Goal: Task Accomplishment & Management: Complete application form

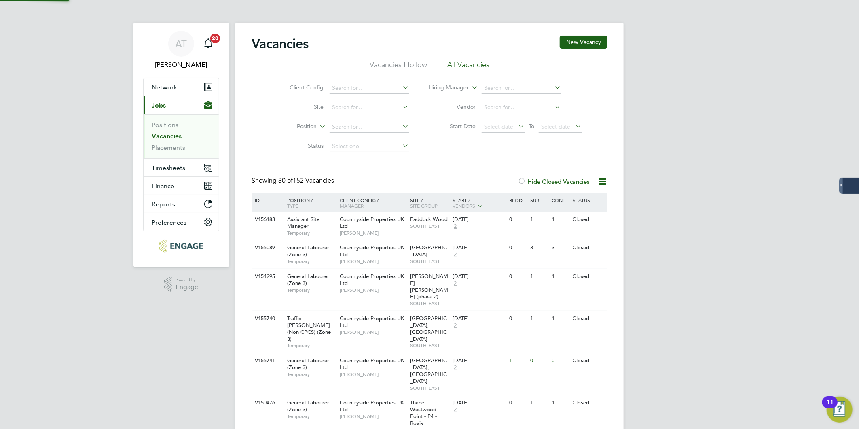
drag, startPoint x: 476, startPoint y: 173, endPoint x: 483, endPoint y: 143, distance: 31.3
click at [169, 151] on link "Placements" at bounding box center [169, 148] width 34 height 8
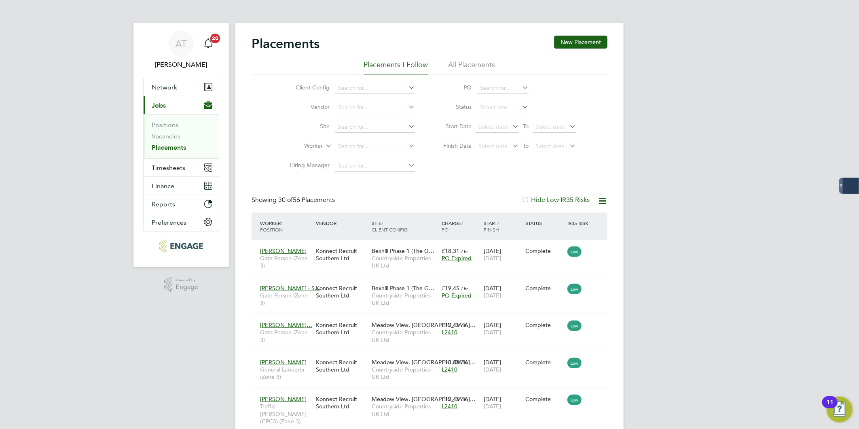
click at [472, 65] on li "All Placements" at bounding box center [472, 67] width 47 height 15
click at [163, 137] on link "Vacancies" at bounding box center [166, 136] width 29 height 8
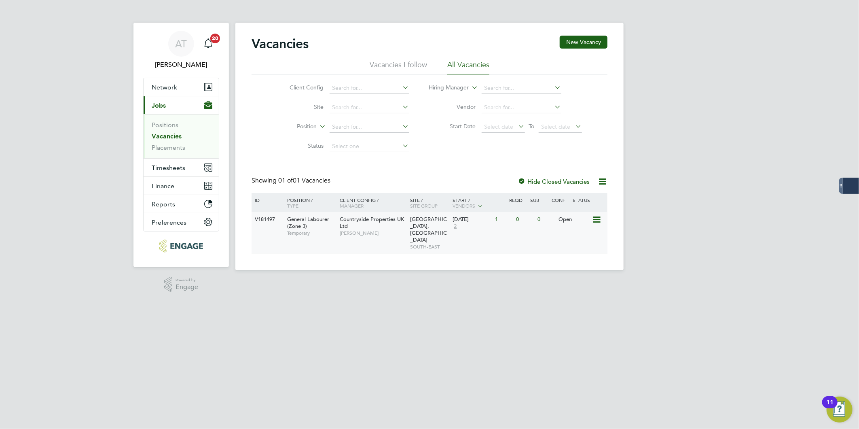
click at [334, 225] on div "General Labourer (Zone 3) Temporary" at bounding box center [309, 226] width 57 height 28
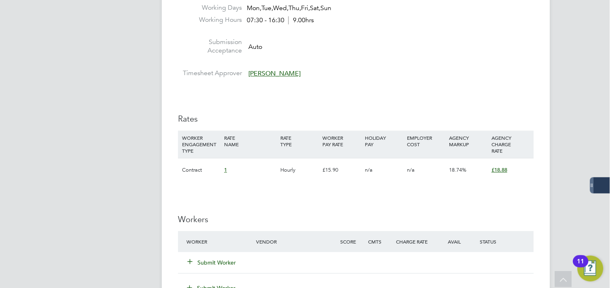
scroll to position [494, 0]
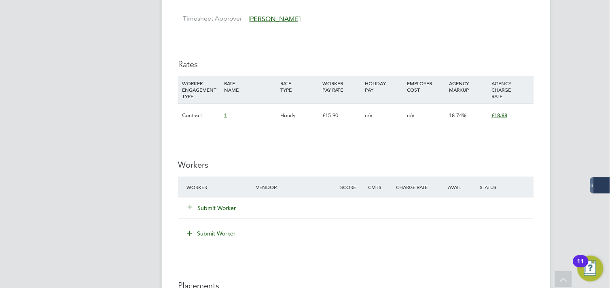
click at [204, 211] on button "Submit Worker" at bounding box center [212, 208] width 49 height 8
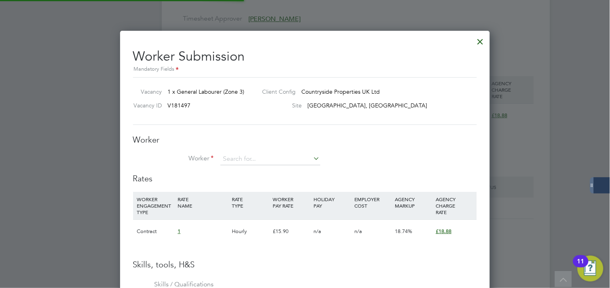
scroll to position [520, 370]
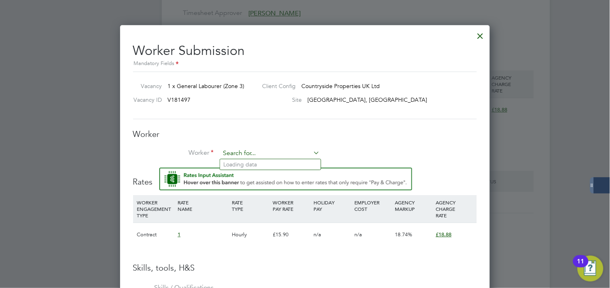
click at [282, 152] on input at bounding box center [270, 154] width 100 height 12
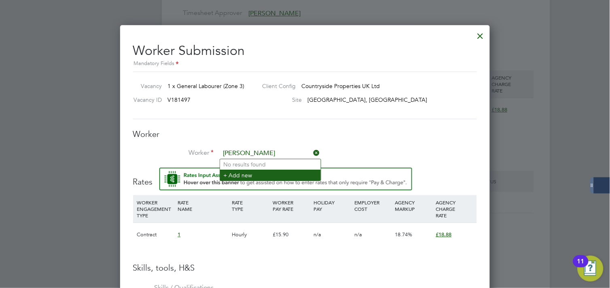
type input "kyle cote"
click at [253, 176] on li "+ Add new" at bounding box center [270, 175] width 101 height 11
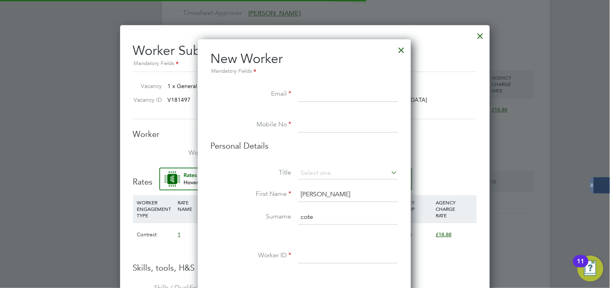
scroll to position [684, 215]
click at [305, 87] on input at bounding box center [348, 94] width 100 height 15
paste input "Kb3666@icloud.com"
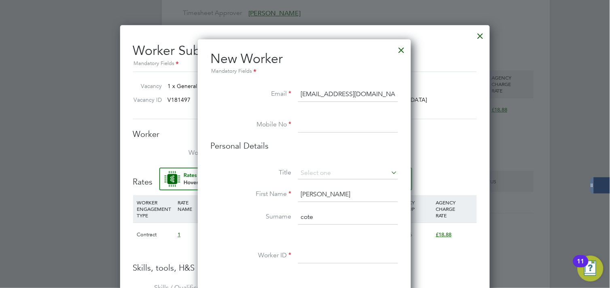
type input "Kb3666@icloud.com"
click at [348, 120] on input at bounding box center [348, 125] width 100 height 15
paste input "07840536162"
type input "07840536162"
click at [309, 177] on input at bounding box center [348, 173] width 100 height 12
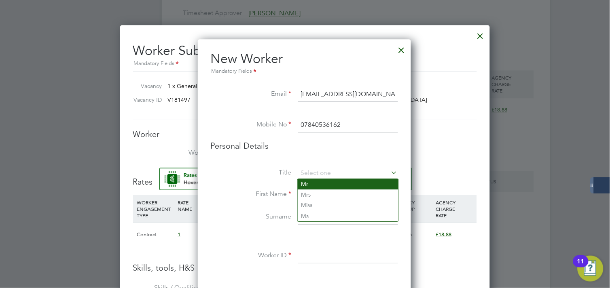
click at [310, 184] on li "Mr" at bounding box center [348, 184] width 101 height 11
type input "Mr"
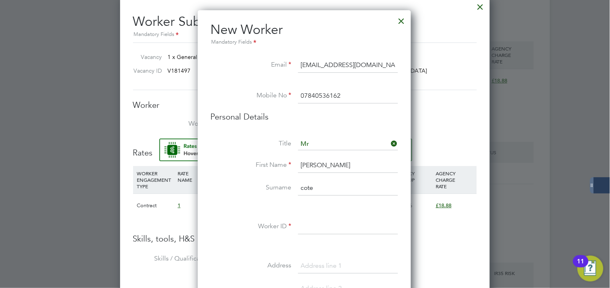
scroll to position [590, 0]
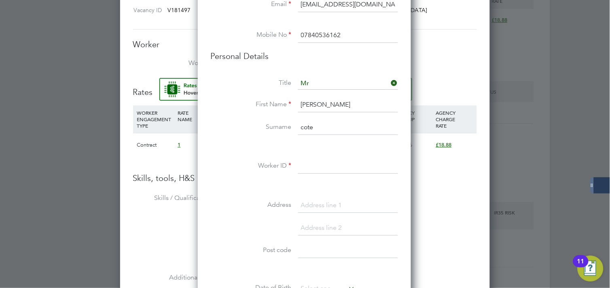
click at [315, 164] on input at bounding box center [348, 167] width 100 height 15
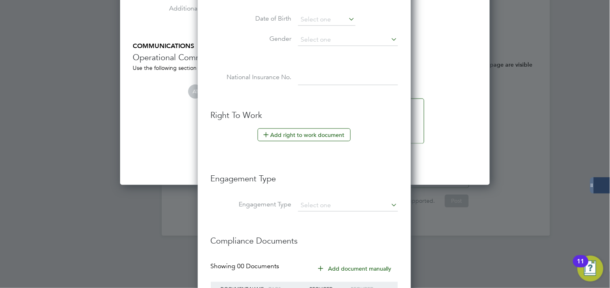
scroll to position [860, 0]
type input "101824"
click at [282, 135] on button "Add right to work document" at bounding box center [304, 134] width 93 height 13
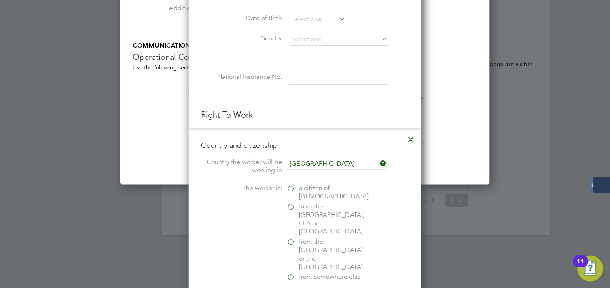
scroll to position [805, 233]
click at [299, 190] on span "a citizen of United Kingdom" at bounding box center [334, 193] width 70 height 17
click at [0, 0] on input "a citizen of United Kingdom" at bounding box center [0, 0] width 0 height 0
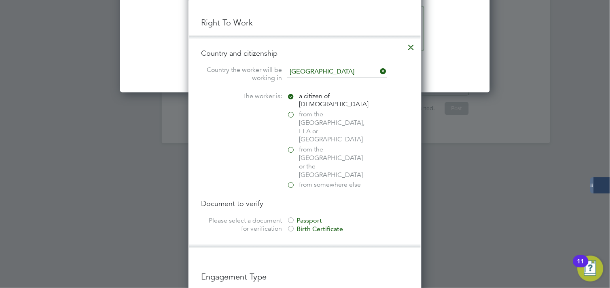
scroll to position [994, 0]
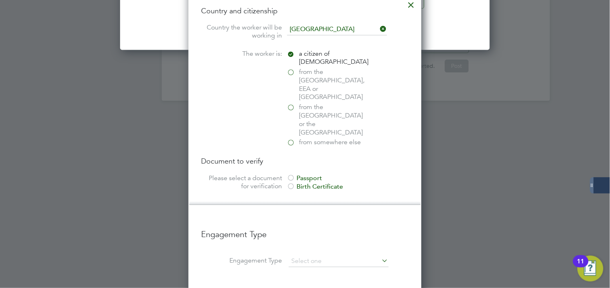
click at [303, 175] on div "Passport" at bounding box center [347, 179] width 121 height 8
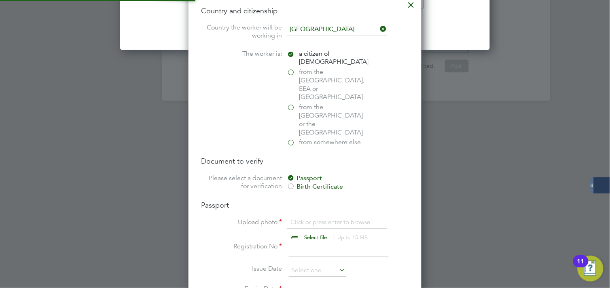
scroll to position [1002, 233]
click at [301, 219] on input "file" at bounding box center [323, 231] width 127 height 24
click at [304, 219] on input "file" at bounding box center [323, 231] width 127 height 24
click at [298, 219] on input "file" at bounding box center [323, 231] width 127 height 24
type input "C:\fakepath\Passwport Kyle Cote.jpg"
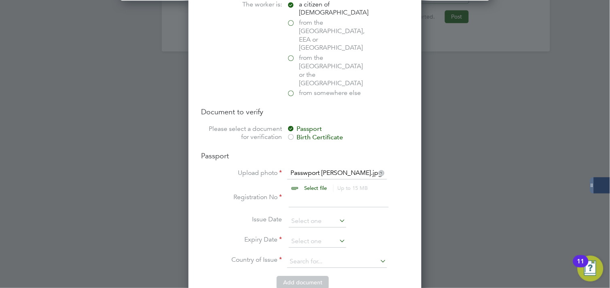
scroll to position [1129, 0]
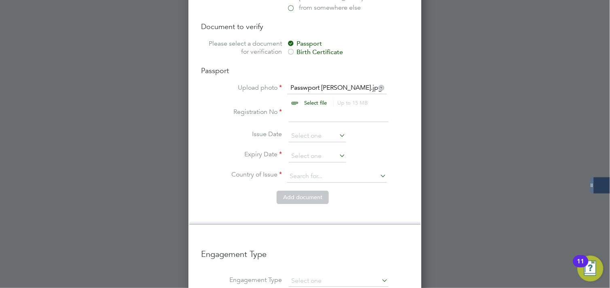
click at [297, 108] on input at bounding box center [339, 115] width 100 height 15
type input "123456"
click at [323, 130] on li "Issue Date" at bounding box center [304, 140] width 207 height 20
click at [322, 150] on input at bounding box center [317, 156] width 57 height 12
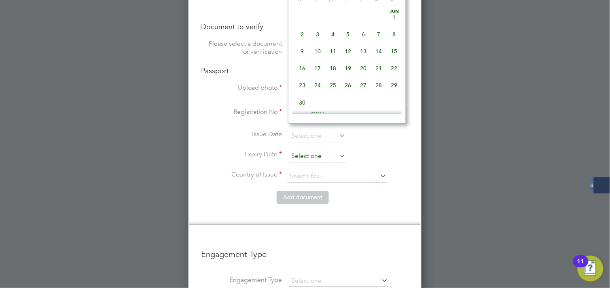
scroll to position [312, 0]
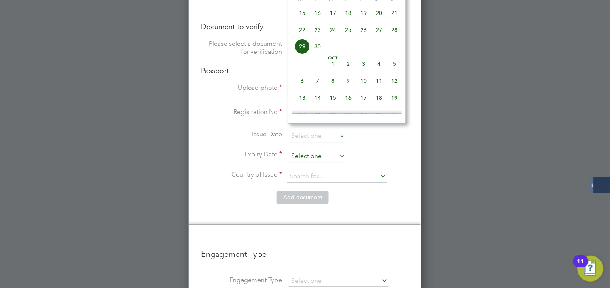
click at [330, 150] on input at bounding box center [317, 156] width 57 height 12
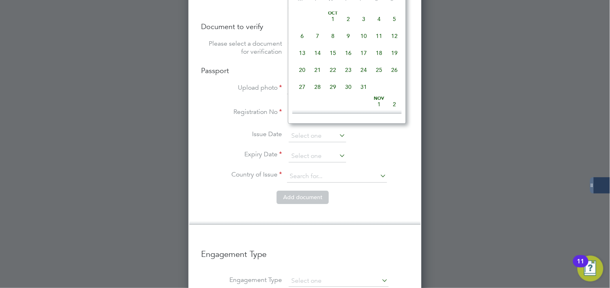
scroll to position [402, 0]
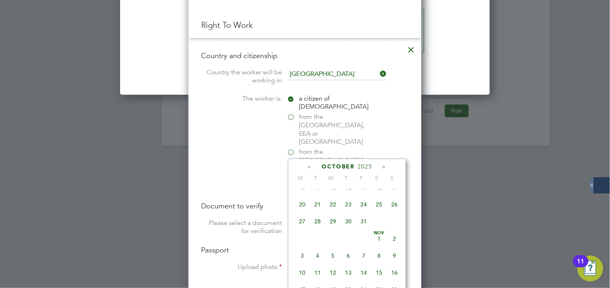
click at [370, 166] on span "2025" at bounding box center [365, 167] width 15 height 7
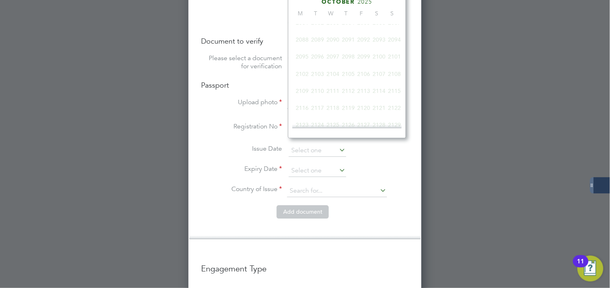
scroll to position [212, 0]
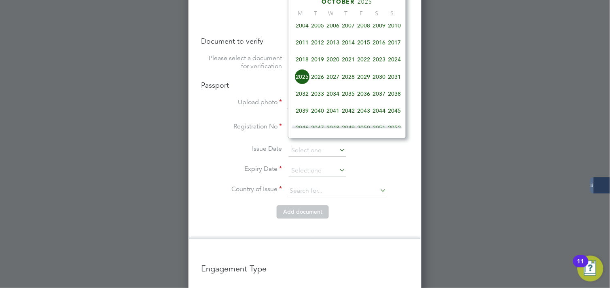
click at [381, 81] on span "2030" at bounding box center [378, 76] width 15 height 15
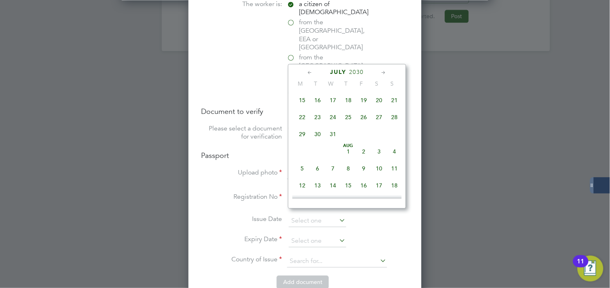
scroll to position [1025, 0]
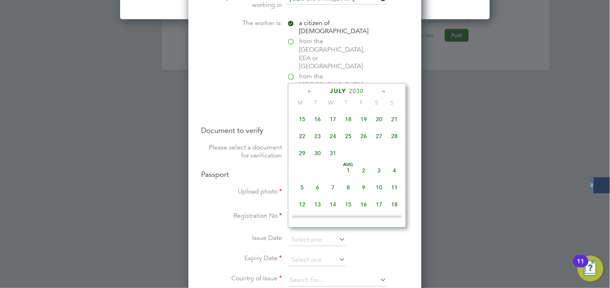
click at [383, 90] on icon at bounding box center [384, 92] width 8 height 9
click at [349, 171] on span "22" at bounding box center [348, 170] width 15 height 15
type input "22 Aug 2030"
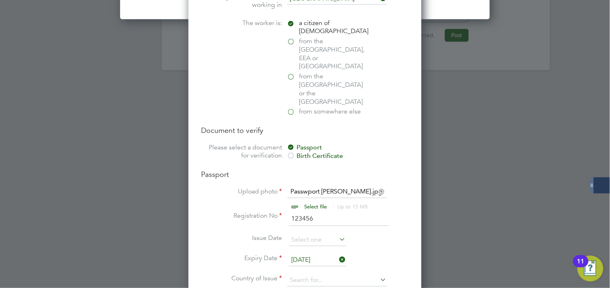
click at [470, 159] on div at bounding box center [305, 144] width 610 height 288
click at [324, 275] on input at bounding box center [337, 281] width 100 height 12
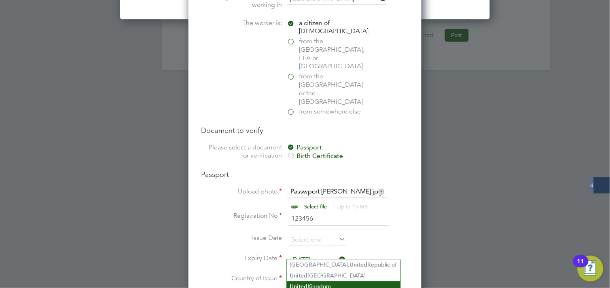
click at [317, 282] on li "United Kingdom" at bounding box center [344, 287] width 114 height 11
type input "United Kingdom"
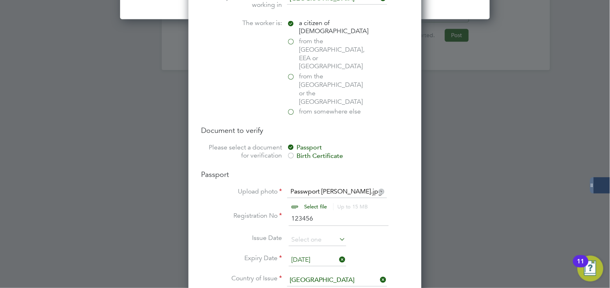
click at [397, 255] on li "Expiry Date 22 Aug 2030" at bounding box center [304, 265] width 207 height 20
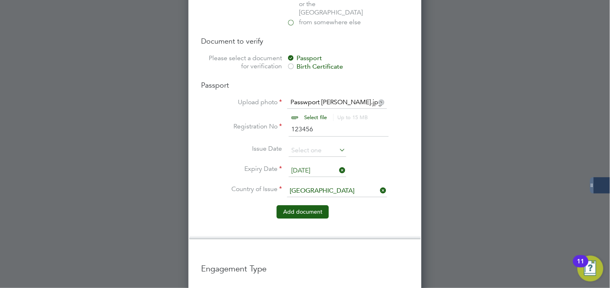
click at [301, 205] on button "Add document" at bounding box center [303, 211] width 52 height 13
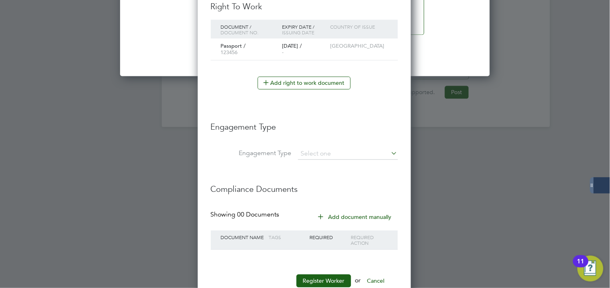
scroll to position [991, 0]
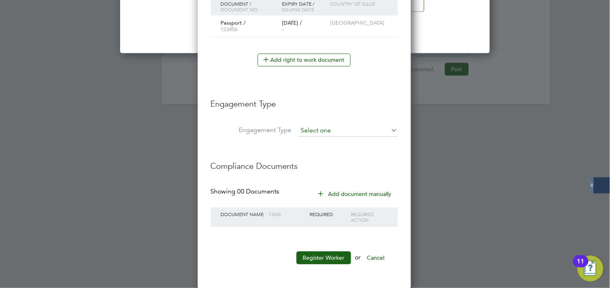
click at [330, 175] on li "Umbrella" at bounding box center [348, 177] width 101 height 12
type input "Umbrella"
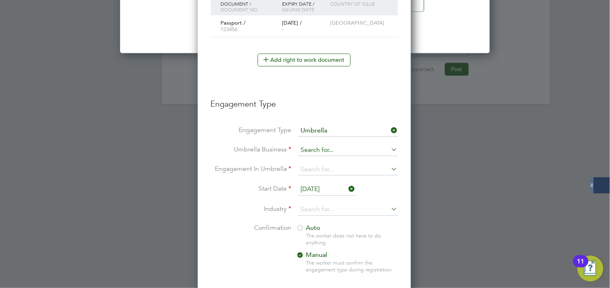
click at [344, 150] on input at bounding box center [348, 150] width 100 height 11
click at [311, 160] on b "Workwel" at bounding box center [314, 162] width 27 height 8
type input "Workwell People Solutions Limited"
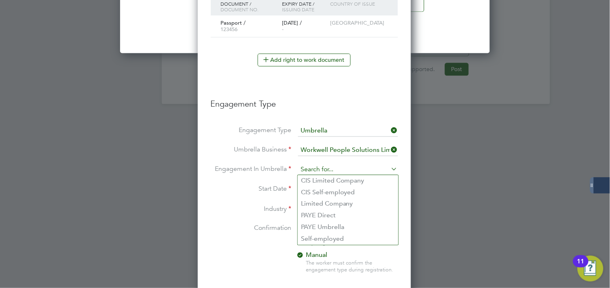
click at [310, 170] on input at bounding box center [348, 170] width 100 height 11
click at [327, 225] on li "PAYE Umbrella" at bounding box center [348, 228] width 101 height 12
type input "PAYE Umbrella"
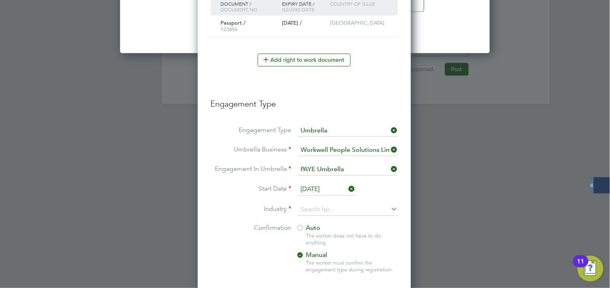
click at [321, 203] on li "Start Date 29 Sep 2025" at bounding box center [304, 194] width 187 height 20
click at [322, 209] on input at bounding box center [348, 210] width 100 height 12
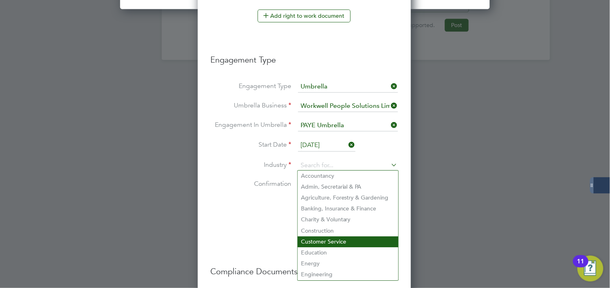
scroll to position [1036, 0]
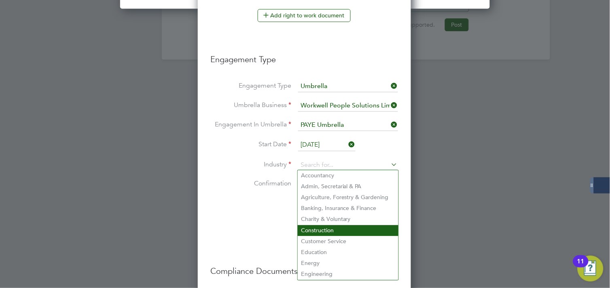
click at [324, 229] on li "Construction" at bounding box center [348, 230] width 101 height 11
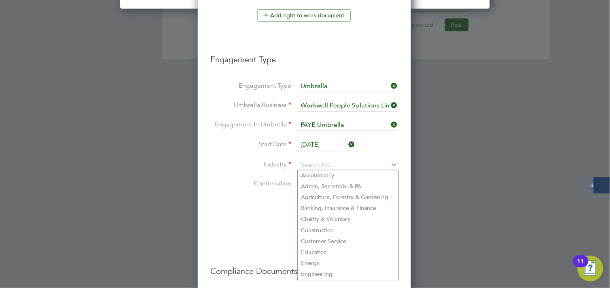
type input "Construction"
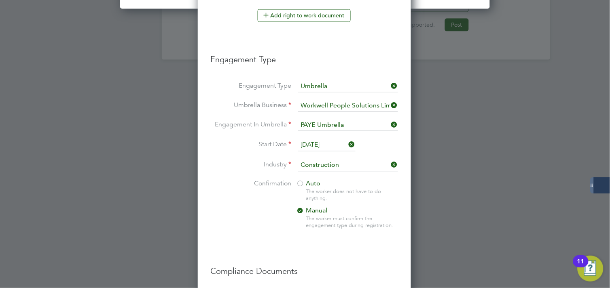
click at [220, 220] on li "Confirmation Auto The worker does not have to do anything. Manual The worker mu…" at bounding box center [304, 211] width 187 height 62
click at [306, 185] on span "Auto" at bounding box center [308, 184] width 24 height 8
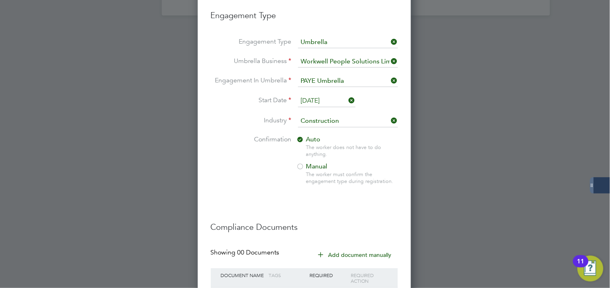
scroll to position [1139, 0]
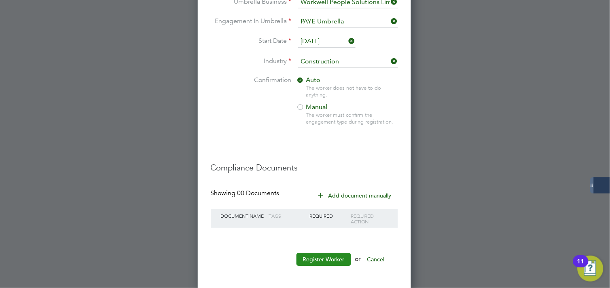
click at [323, 259] on button "Register Worker" at bounding box center [323, 259] width 55 height 13
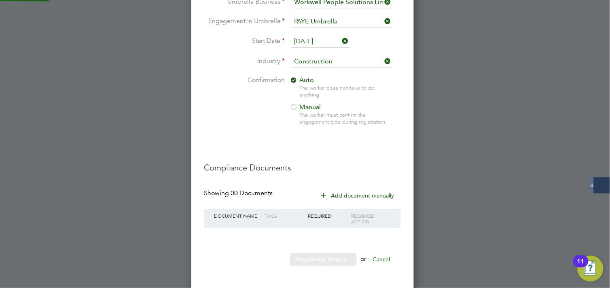
scroll to position [0, 0]
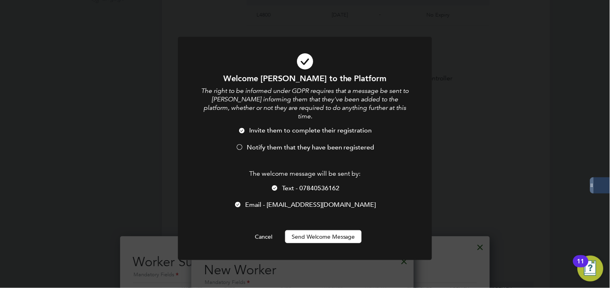
click at [285, 201] on span "Email - Kb3666@icloud.com" at bounding box center [311, 205] width 131 height 8
click at [287, 184] on span "Text - 07840536162" at bounding box center [310, 188] width 57 height 8
click at [272, 144] on span "Notify them that they have been registered" at bounding box center [311, 148] width 128 height 8
click at [290, 201] on span "Email - Kb3666@icloud.com" at bounding box center [311, 205] width 131 height 8
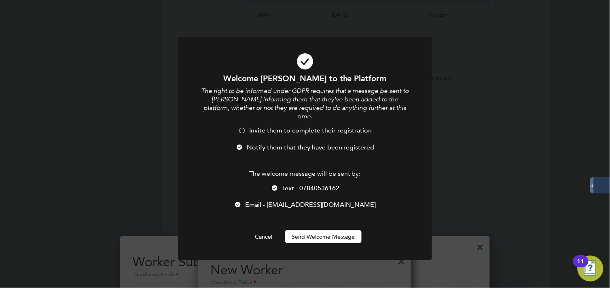
click at [289, 184] on span "Text - 07840536162" at bounding box center [310, 188] width 57 height 8
click at [300, 231] on button "Send Welcome Message" at bounding box center [323, 237] width 76 height 13
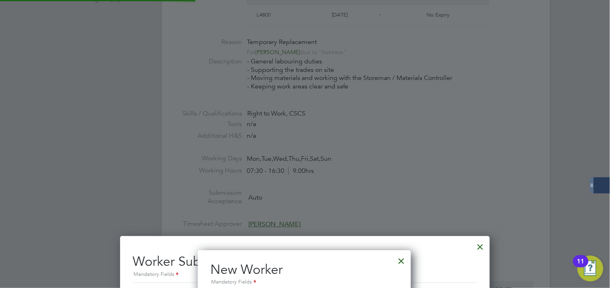
type input "kyle cote (101824)"
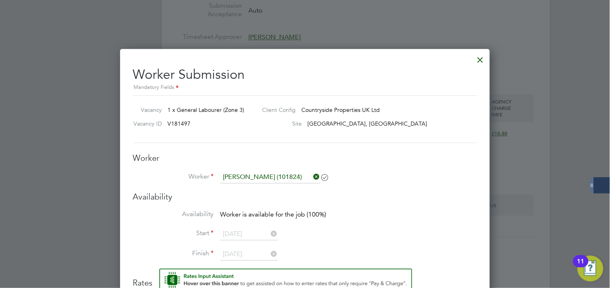
scroll to position [410, 0]
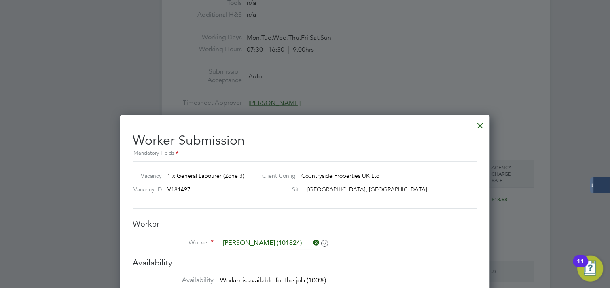
click at [481, 124] on div at bounding box center [480, 123] width 15 height 15
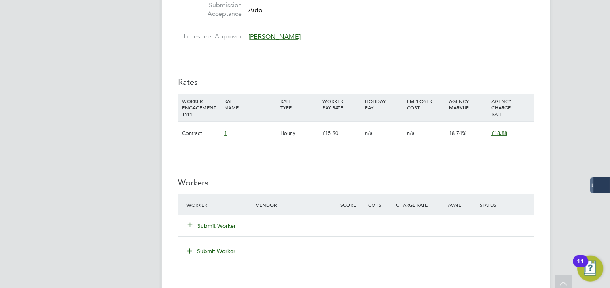
scroll to position [494, 0]
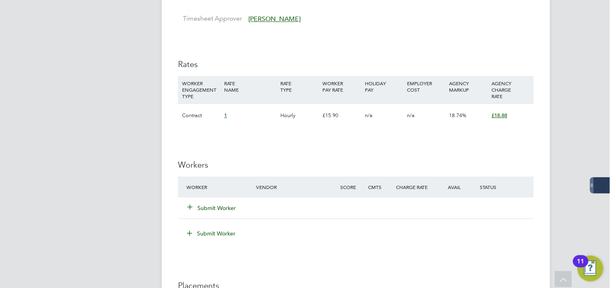
click at [114, 172] on app-navbar "AT Amelia Taylor Notifications 20 Applications: Network Team Members Businesses…" at bounding box center [107, 71] width 95 height 1086
click at [586, 140] on div "AT Amelia Taylor Notifications 20 Applications: Network Team Members Businesses…" at bounding box center [305, 60] width 610 height 1108
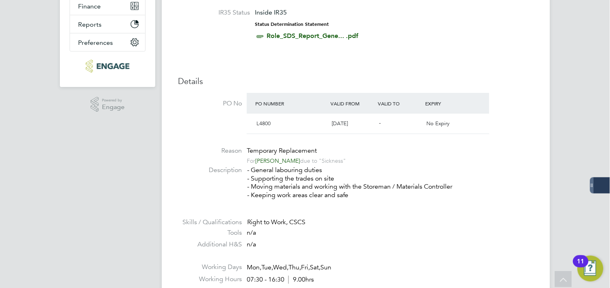
scroll to position [0, 0]
